Goal: Transaction & Acquisition: Obtain resource

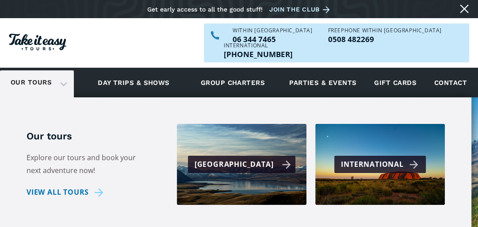
click at [243, 156] on div "[GEOGRAPHIC_DATA]" at bounding box center [242, 164] width 108 height 17
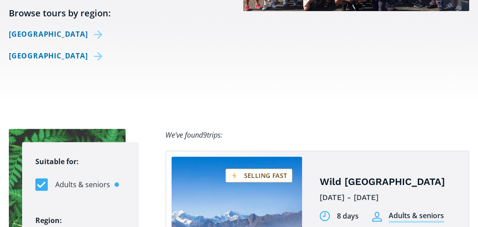
scroll to position [495, 0]
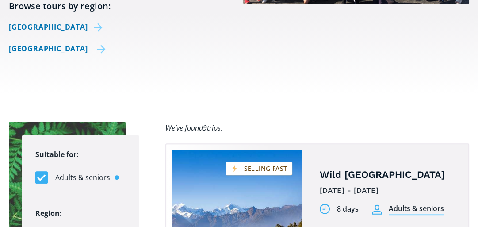
click at [47, 42] on link "[GEOGRAPHIC_DATA]" at bounding box center [57, 48] width 97 height 13
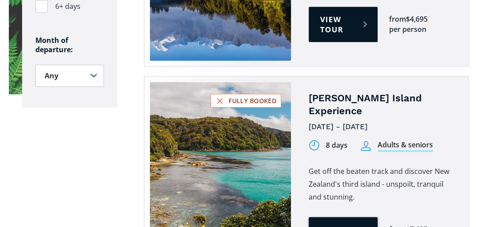
scroll to position [778, 0]
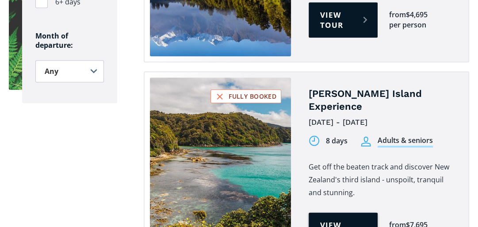
click at [343, 212] on link "View tour" at bounding box center [343, 229] width 69 height 35
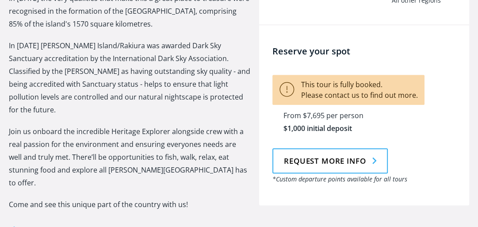
scroll to position [531, 0]
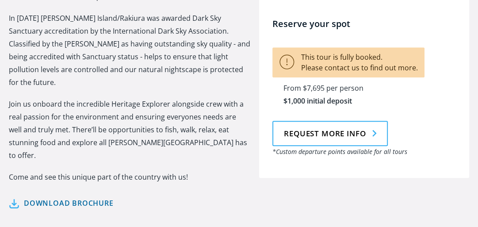
click at [42, 197] on link "Download brochure" at bounding box center [61, 203] width 105 height 13
